Goal: Information Seeking & Learning: Find specific fact

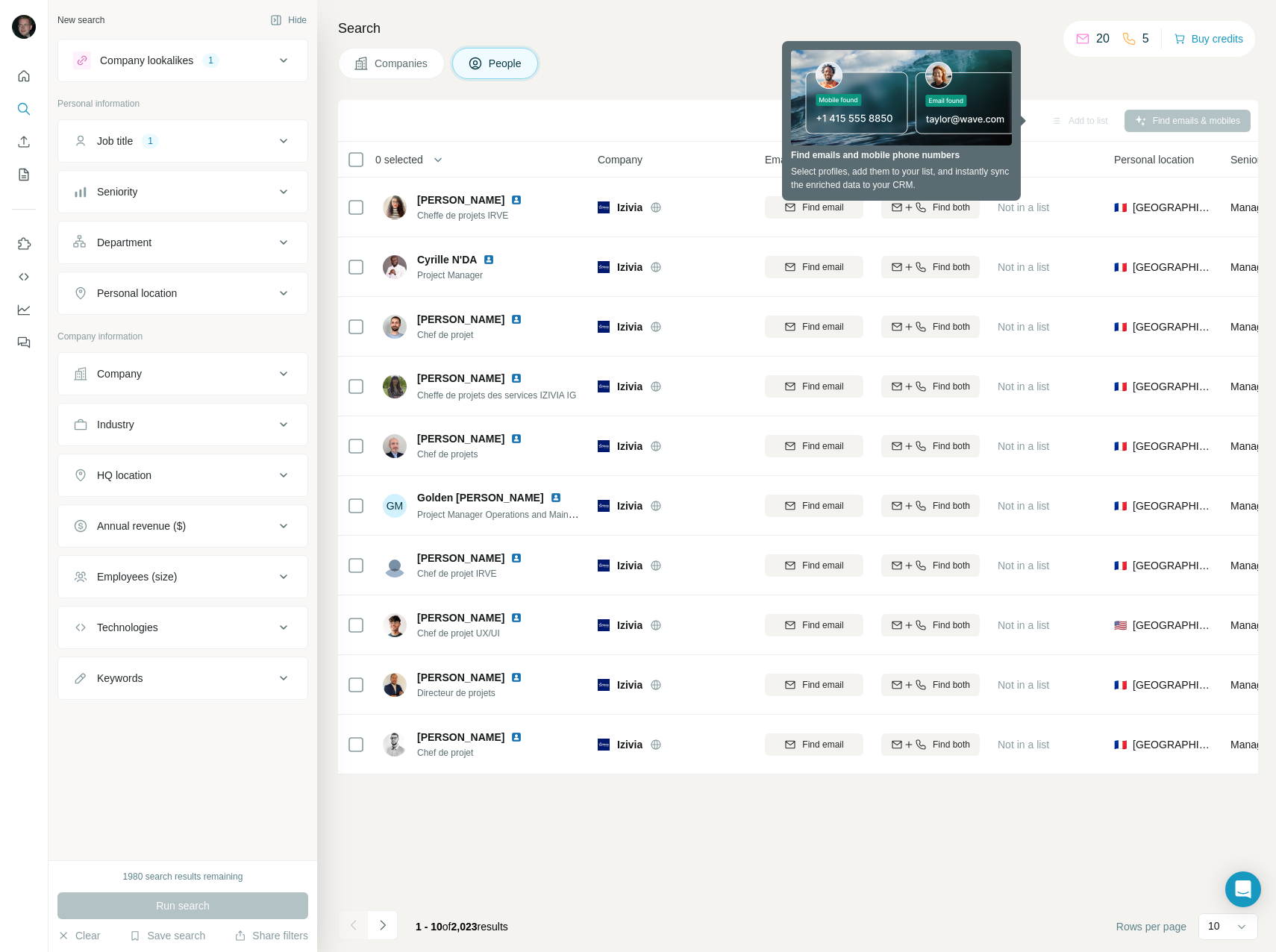
click at [281, 56] on icon at bounding box center [283, 60] width 18 height 18
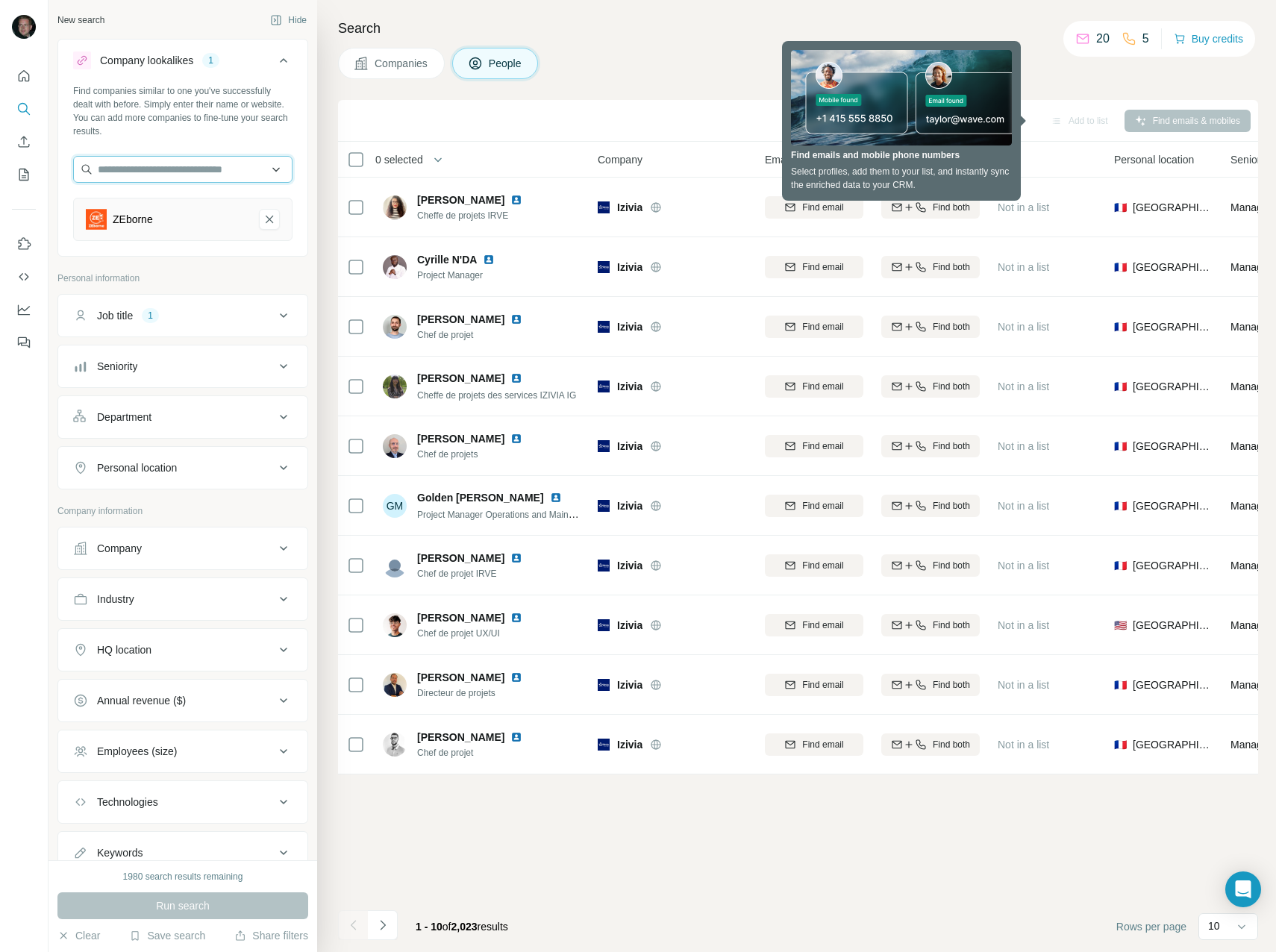
click at [275, 174] on input "text" at bounding box center [182, 169] width 219 height 27
drag, startPoint x: 262, startPoint y: 164, endPoint x: 232, endPoint y: 162, distance: 30.1
click at [244, 162] on input "text" at bounding box center [182, 169] width 219 height 27
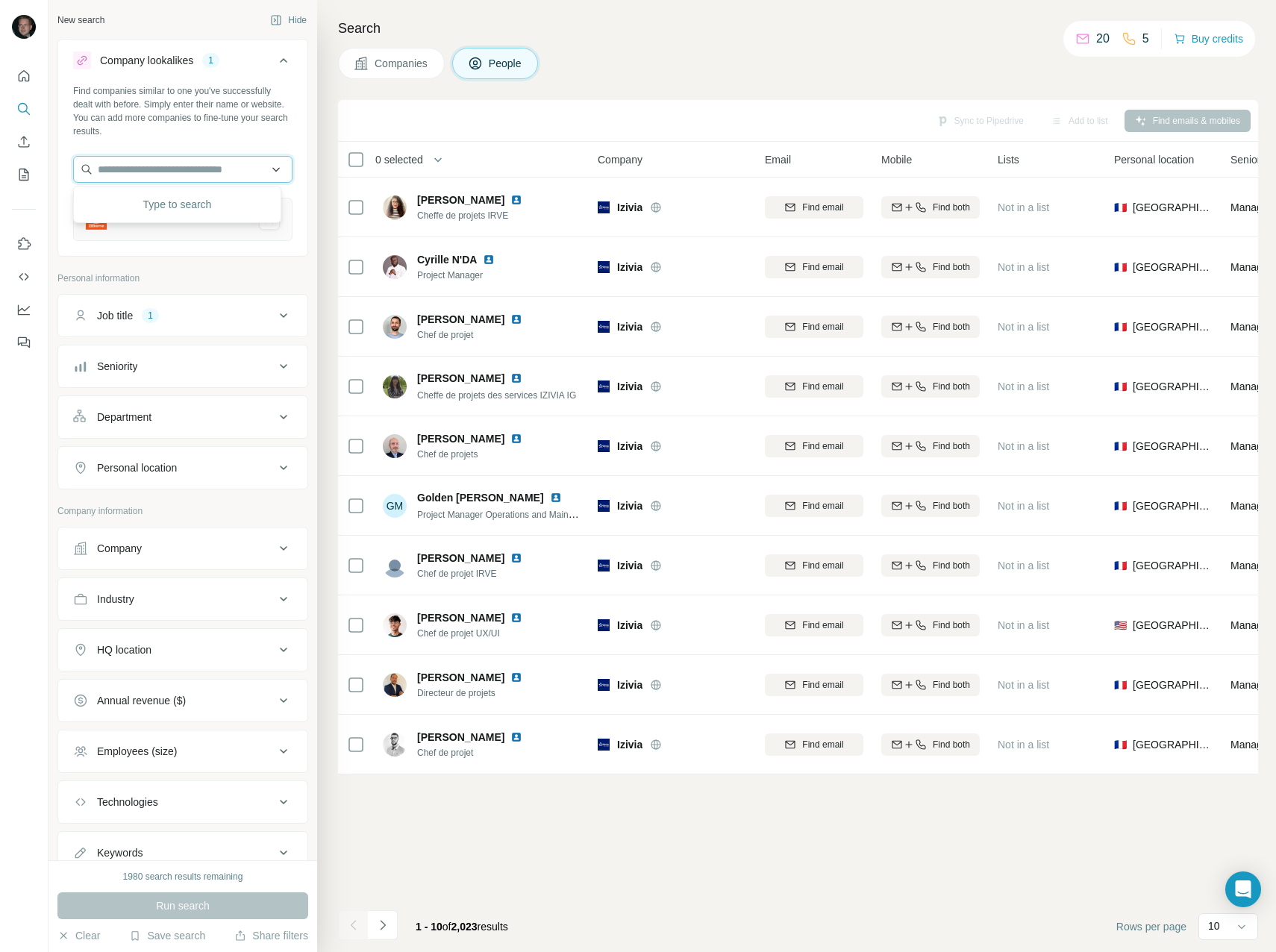
click at [171, 164] on input "text" at bounding box center [182, 169] width 219 height 27
click at [87, 232] on div "ZEborne" at bounding box center [182, 219] width 219 height 44
click at [246, 360] on div "Seniority" at bounding box center [174, 367] width 202 height 15
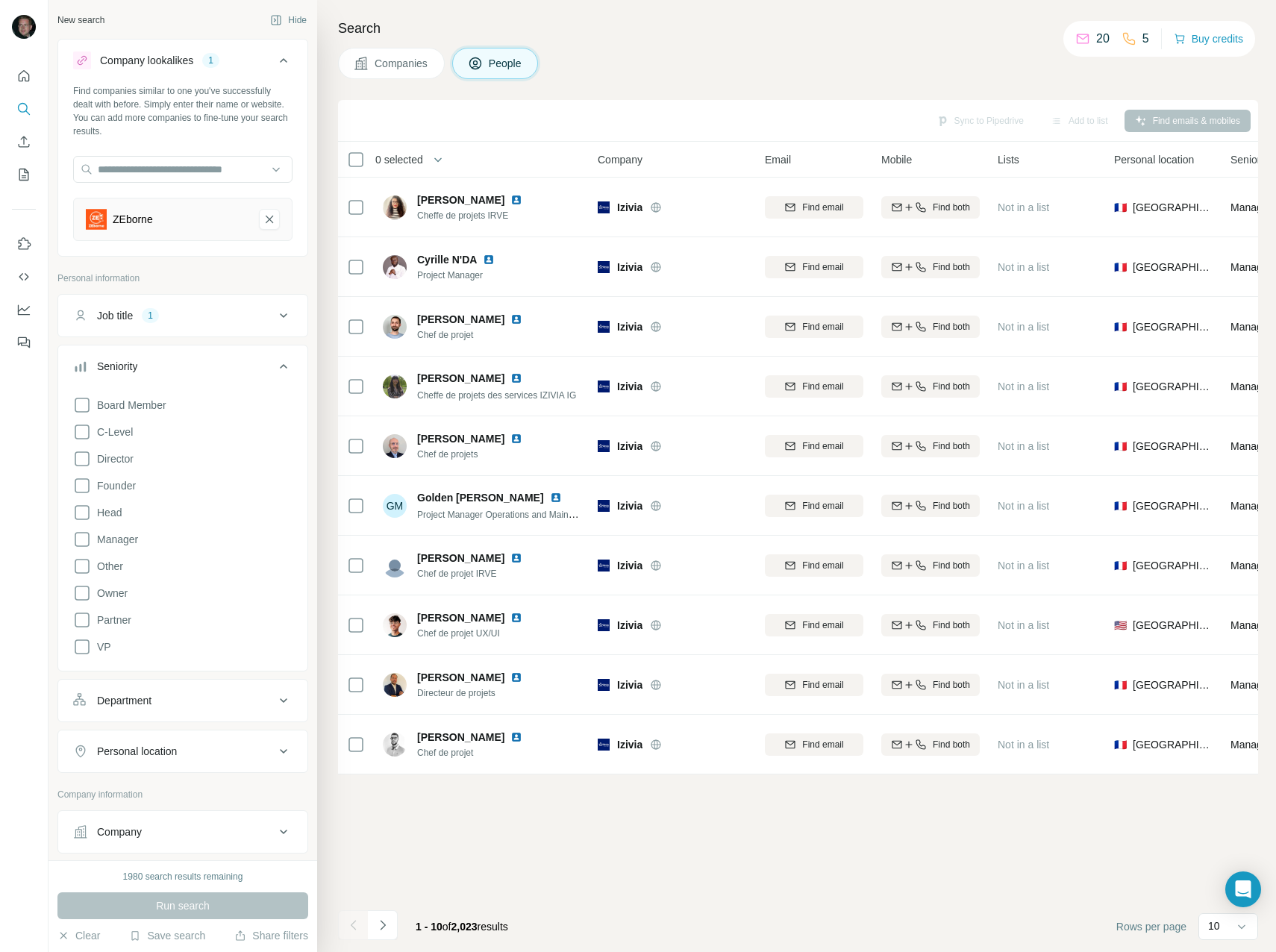
click at [249, 360] on div "Seniority" at bounding box center [174, 367] width 202 height 15
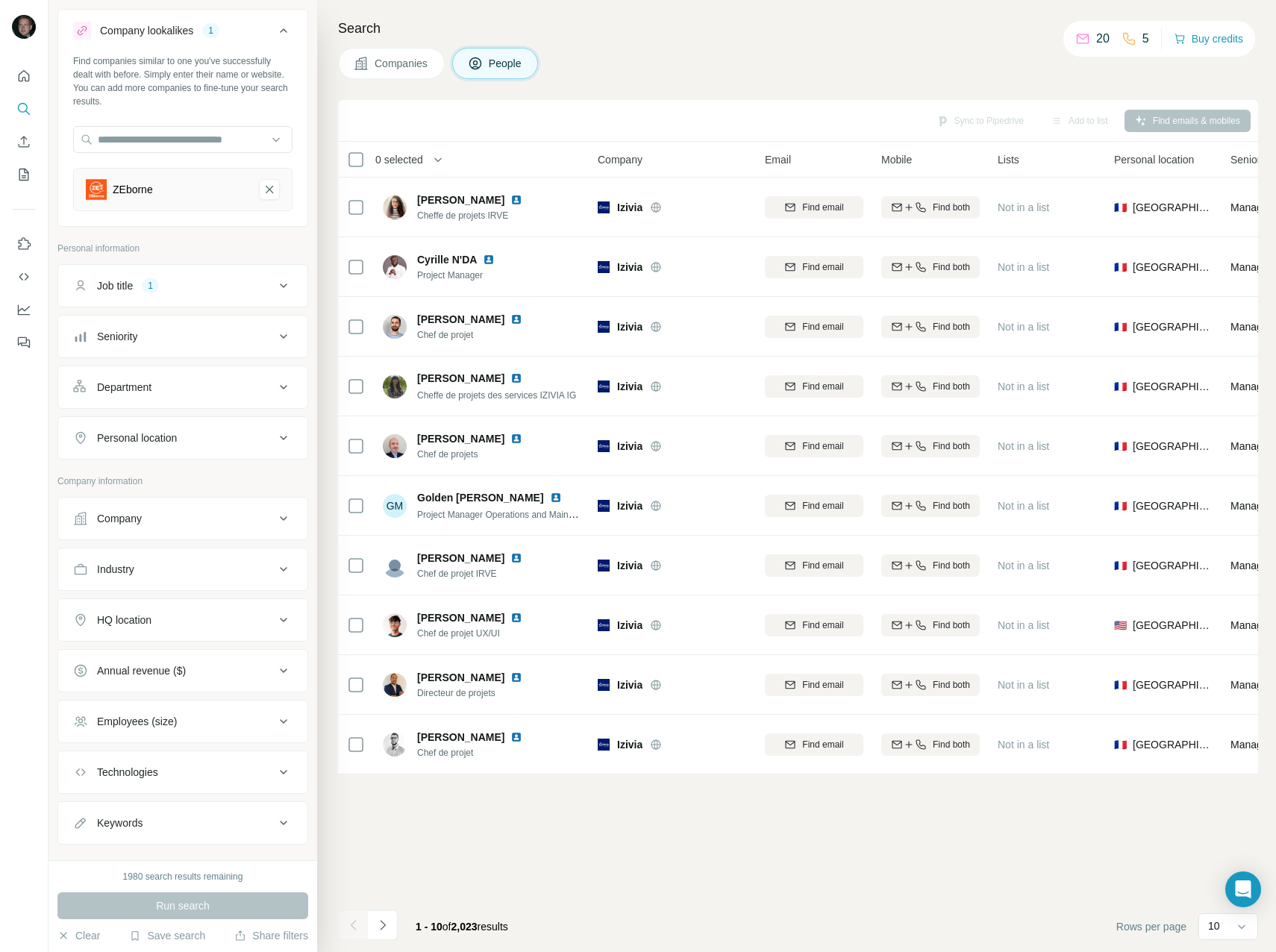
scroll to position [56, 0]
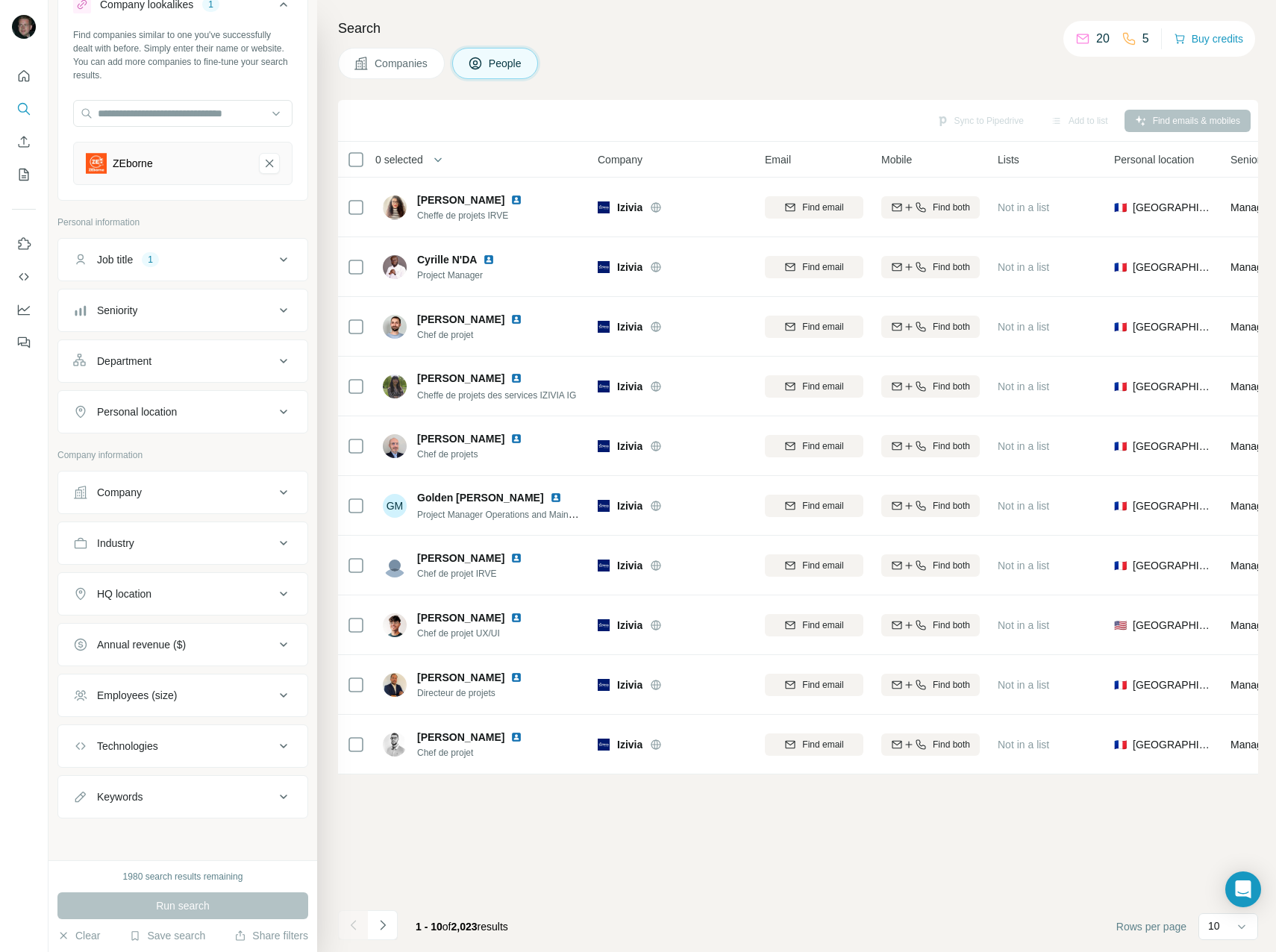
click at [246, 480] on button "Company" at bounding box center [182, 493] width 249 height 36
click at [252, 490] on div "Company" at bounding box center [174, 493] width 202 height 15
click at [386, 928] on icon "Navigate to next page" at bounding box center [382, 925] width 15 height 15
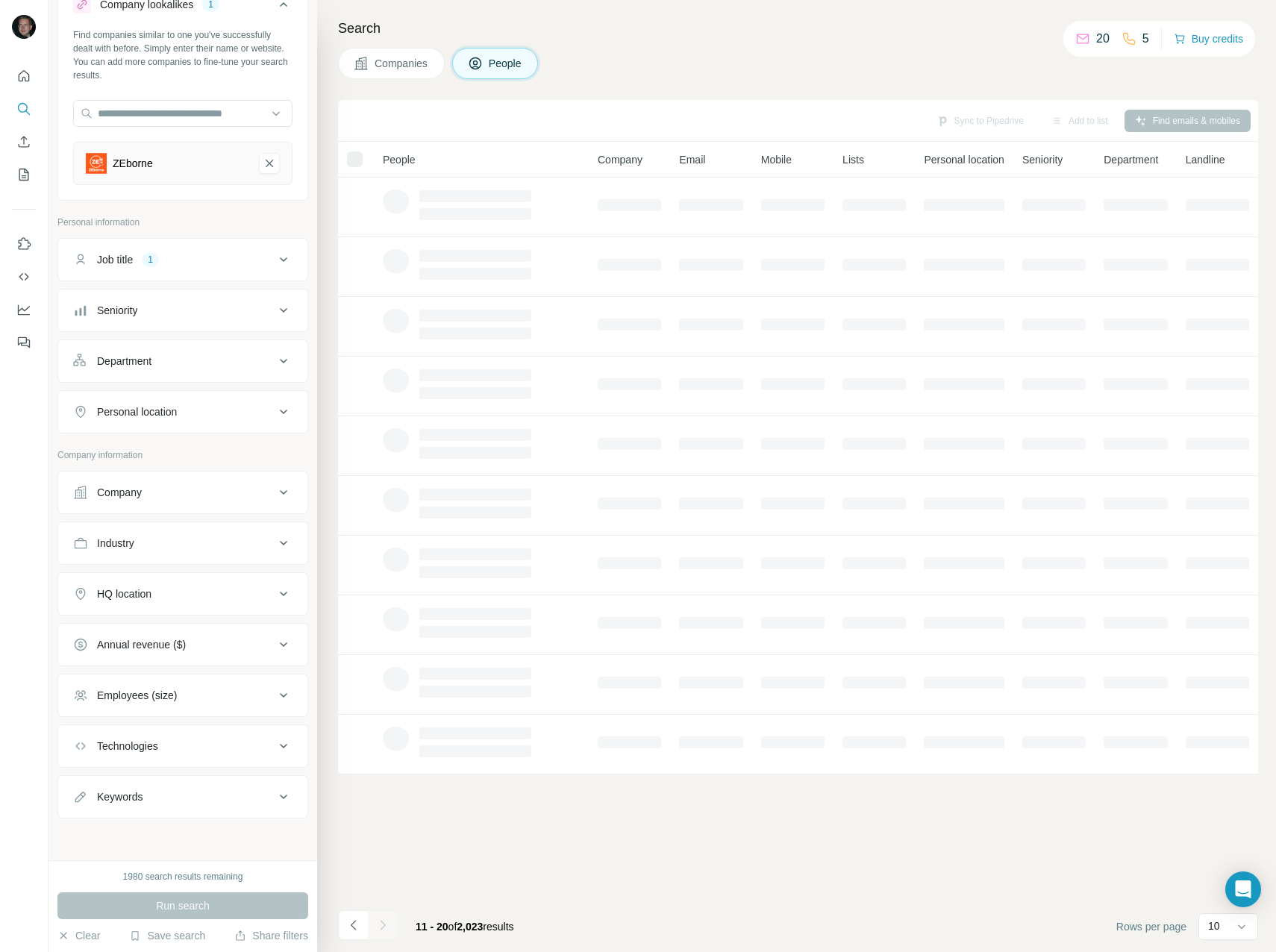
click at [202, 412] on div "Personal location" at bounding box center [174, 412] width 202 height 15
click at [160, 453] on input "text" at bounding box center [182, 449] width 219 height 27
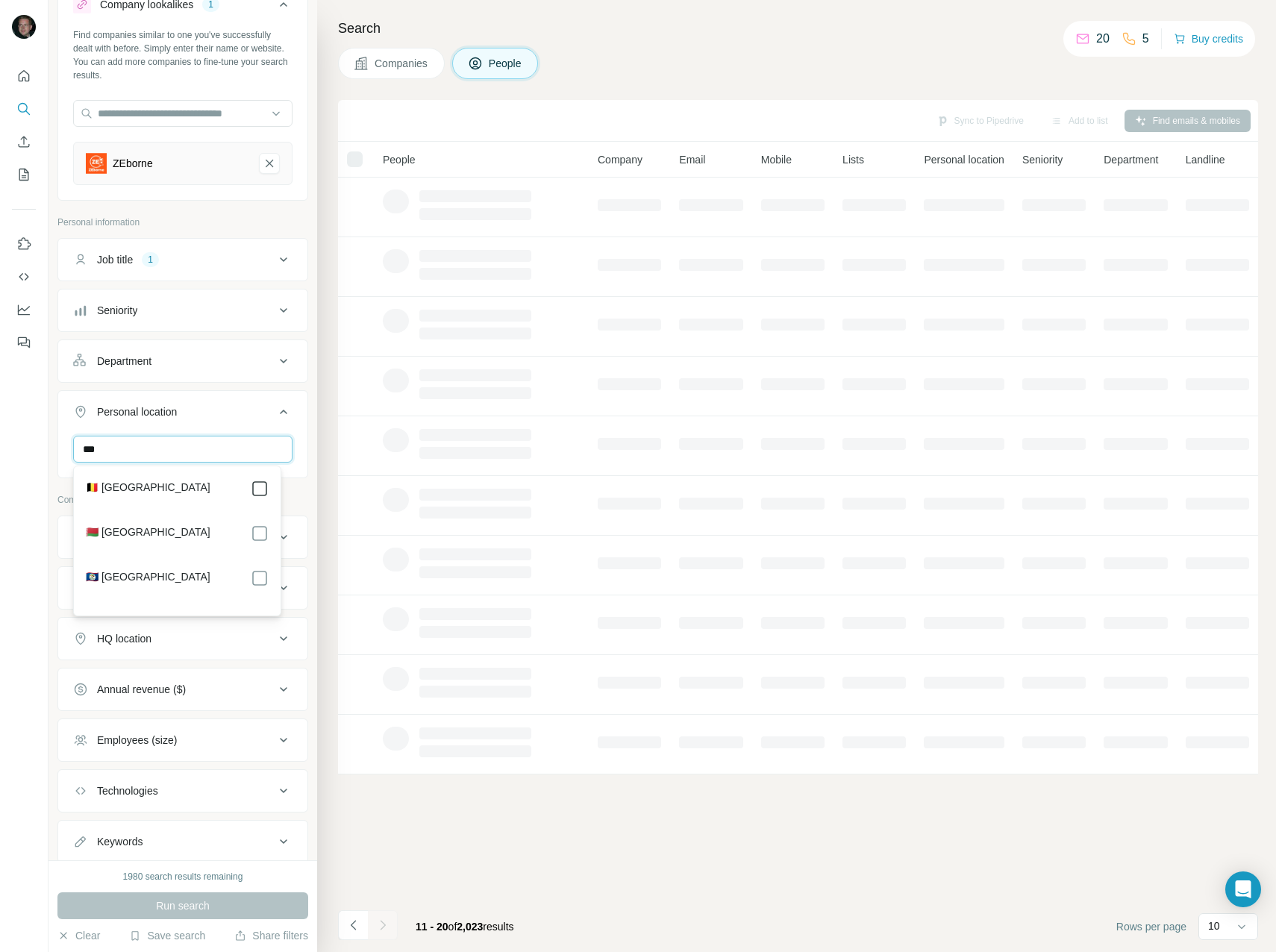
type input "***"
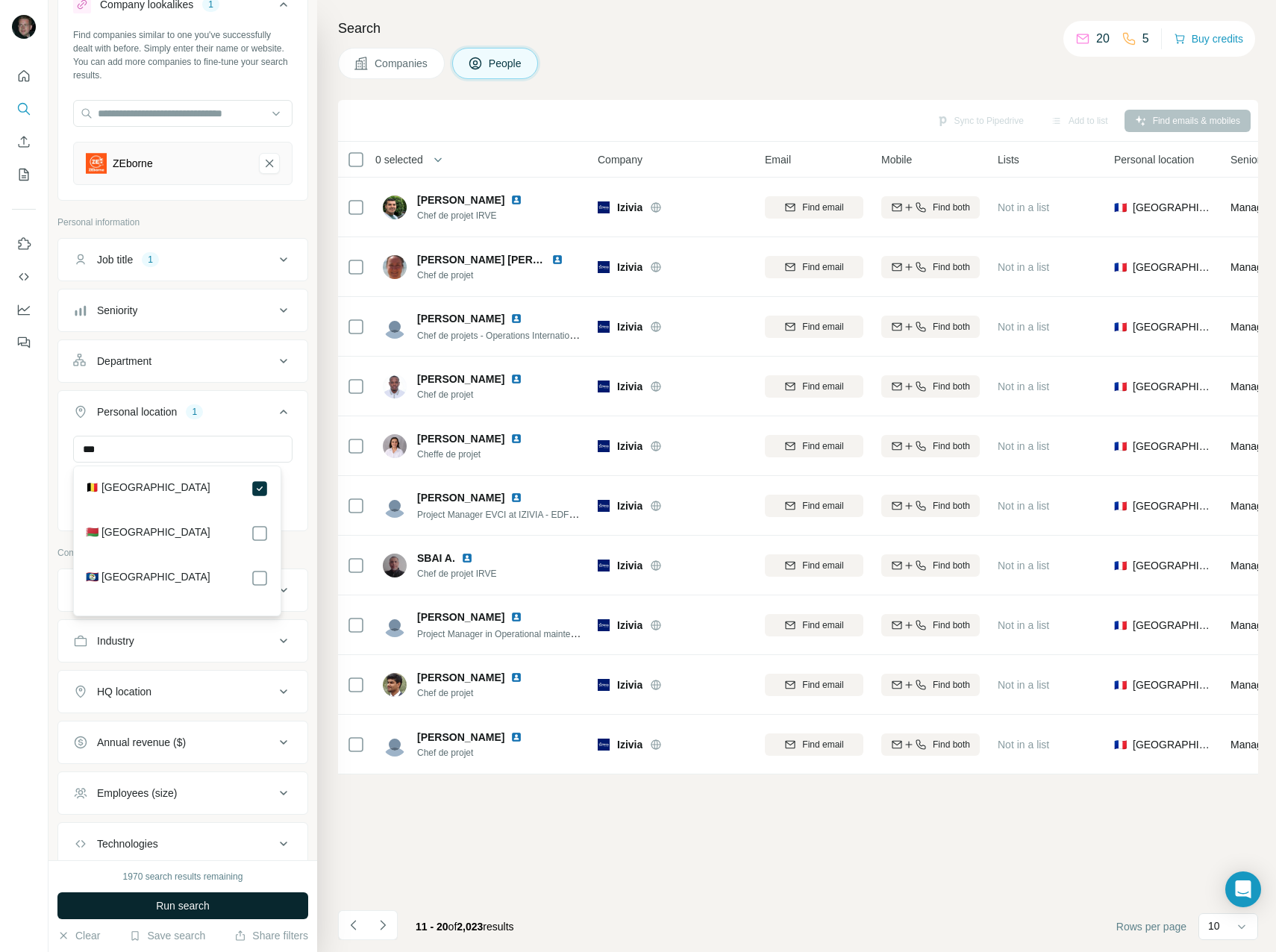
click at [251, 908] on button "Run search" at bounding box center [182, 906] width 251 height 27
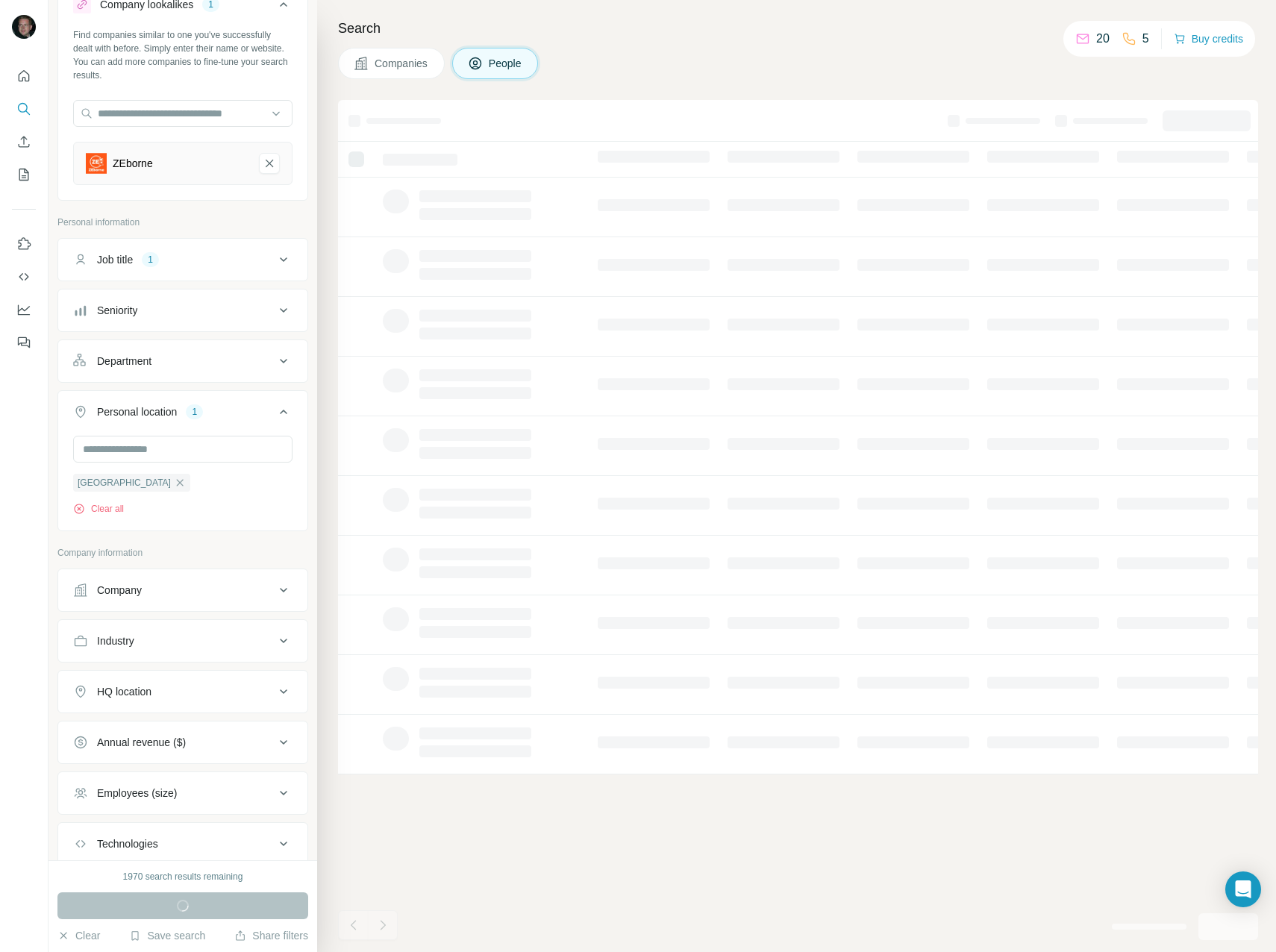
click at [686, 31] on h4 "Search" at bounding box center [798, 28] width 920 height 21
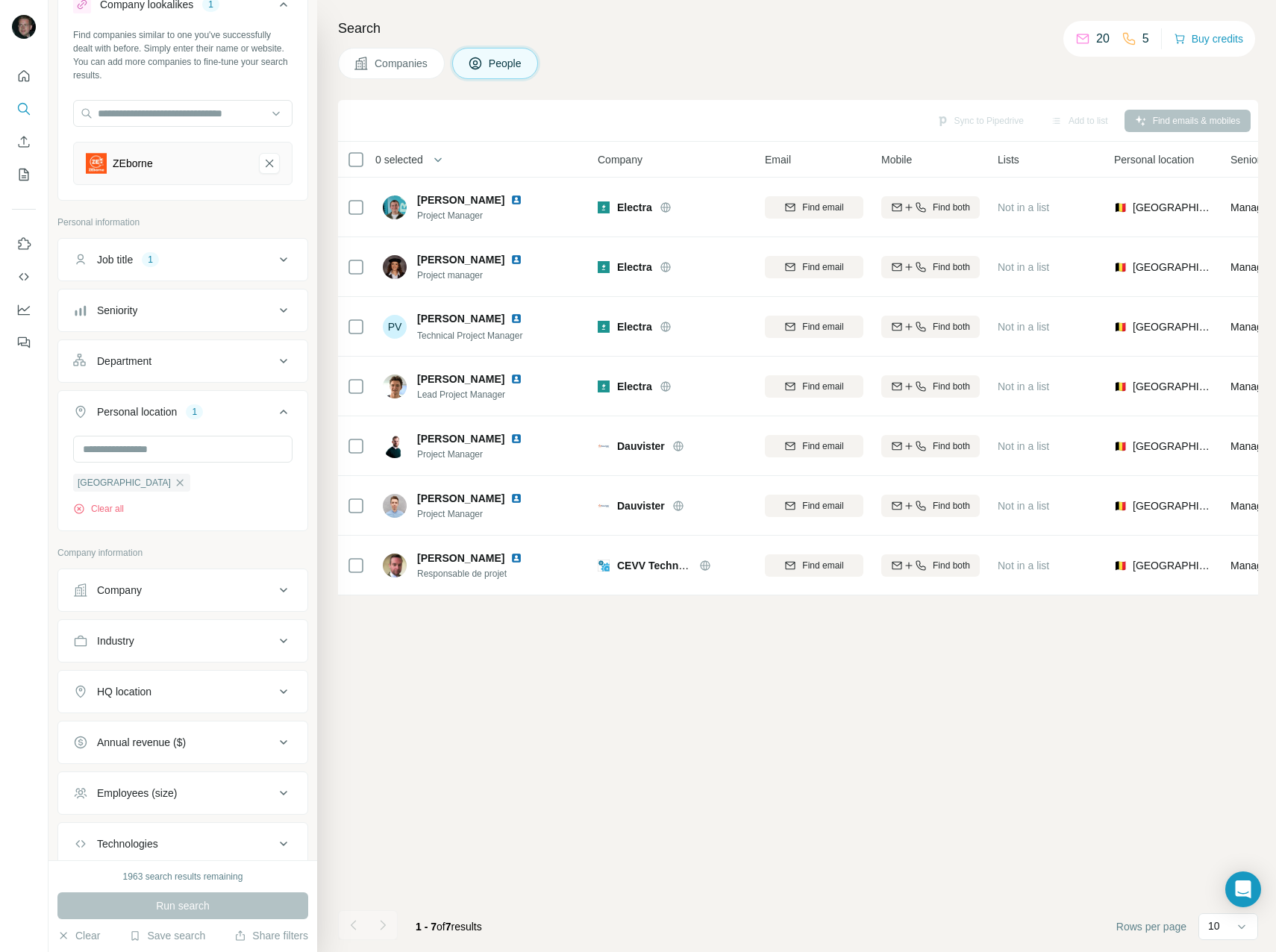
click at [532, 783] on div "Sync to Pipedrive Add to list Find emails & mobiles 0 selected People Company E…" at bounding box center [798, 526] width 920 height 852
click at [22, 68] on button "Quick start" at bounding box center [24, 76] width 24 height 27
